Goal: Check status: Check status

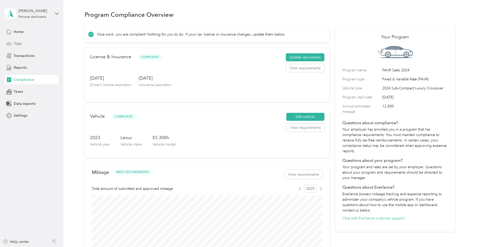
click at [21, 42] on span "Trips" at bounding box center [18, 43] width 8 height 5
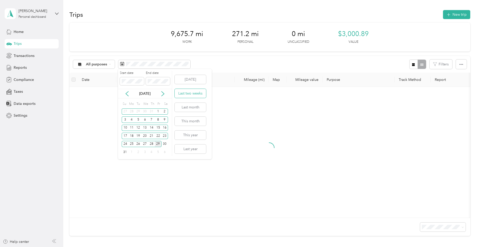
click at [194, 97] on button "Last two weeks" at bounding box center [190, 93] width 31 height 9
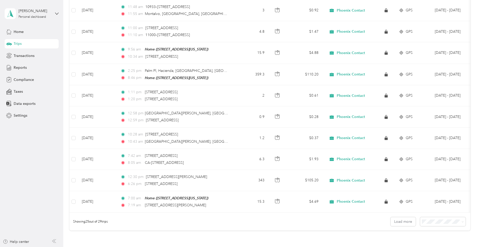
scroll to position [412, 0]
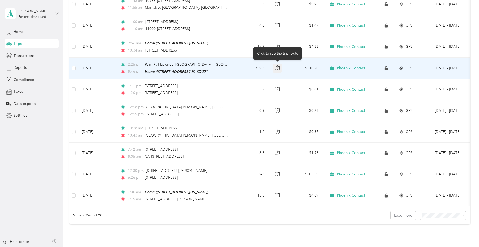
click at [278, 66] on icon "button" at bounding box center [277, 67] width 5 height 5
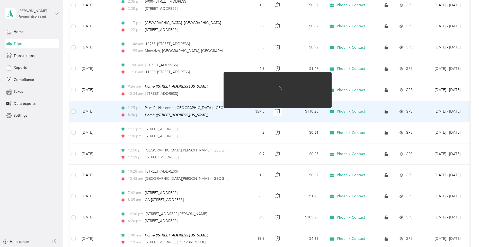
scroll to position [360, 0]
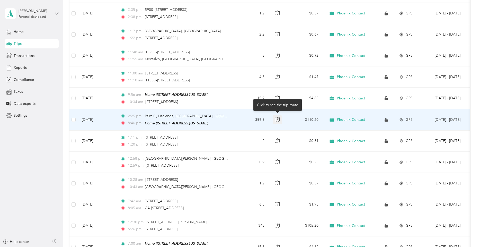
click at [279, 118] on icon "button" at bounding box center [277, 119] width 5 height 5
click at [281, 117] on button "button" at bounding box center [277, 119] width 9 height 9
click at [278, 118] on icon "button" at bounding box center [277, 119] width 5 height 5
click at [243, 119] on td "359.3" at bounding box center [252, 119] width 34 height 21
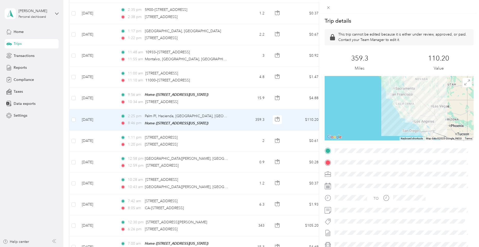
click at [238, 120] on div "Trip details This trip cannot be edited because it is either under review, appr…" at bounding box center [239, 123] width 479 height 247
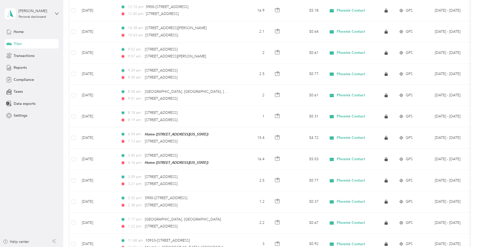
scroll to position [154, 0]
